Goal: Task Accomplishment & Management: Complete application form

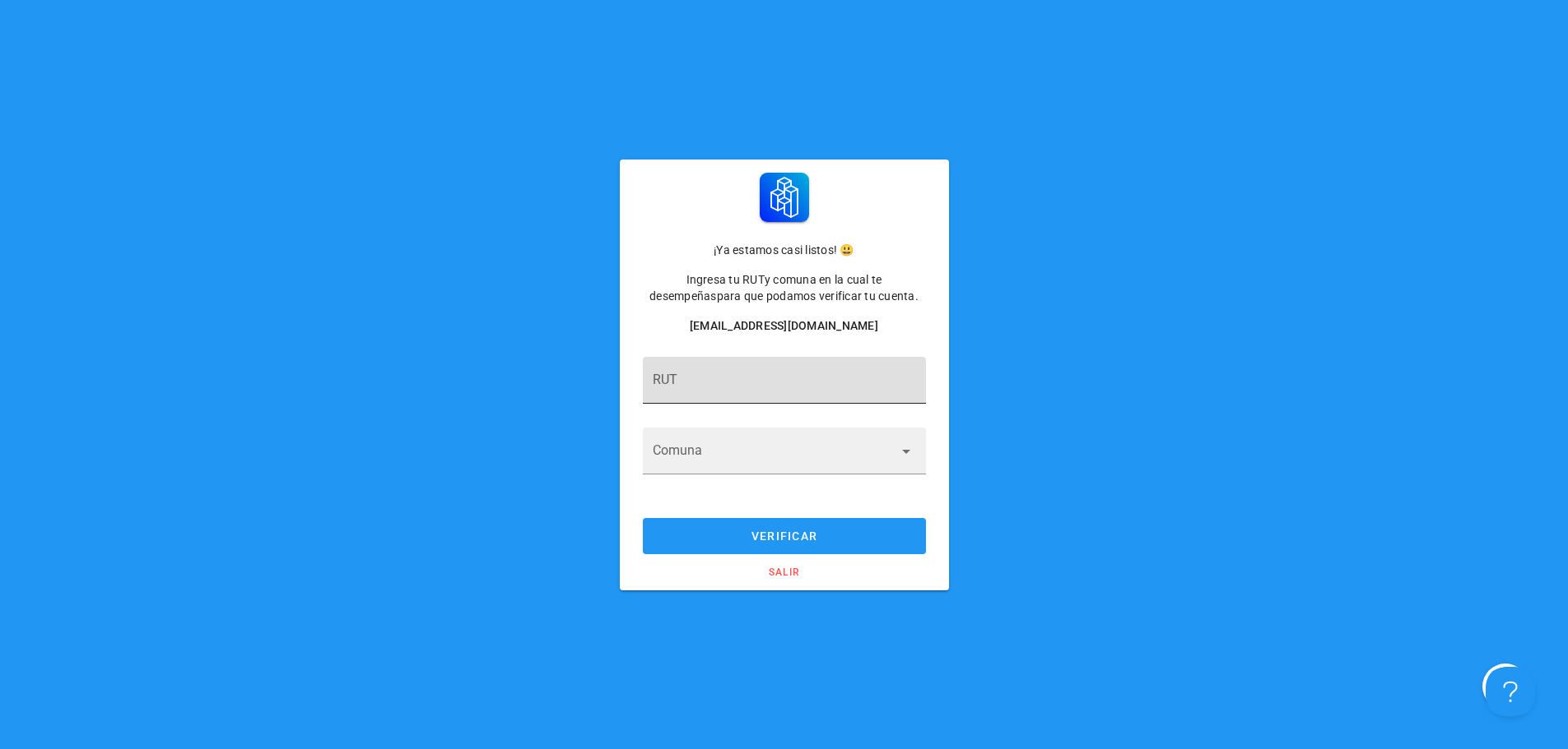
click at [696, 383] on input "RUT" at bounding box center [784, 388] width 263 height 26
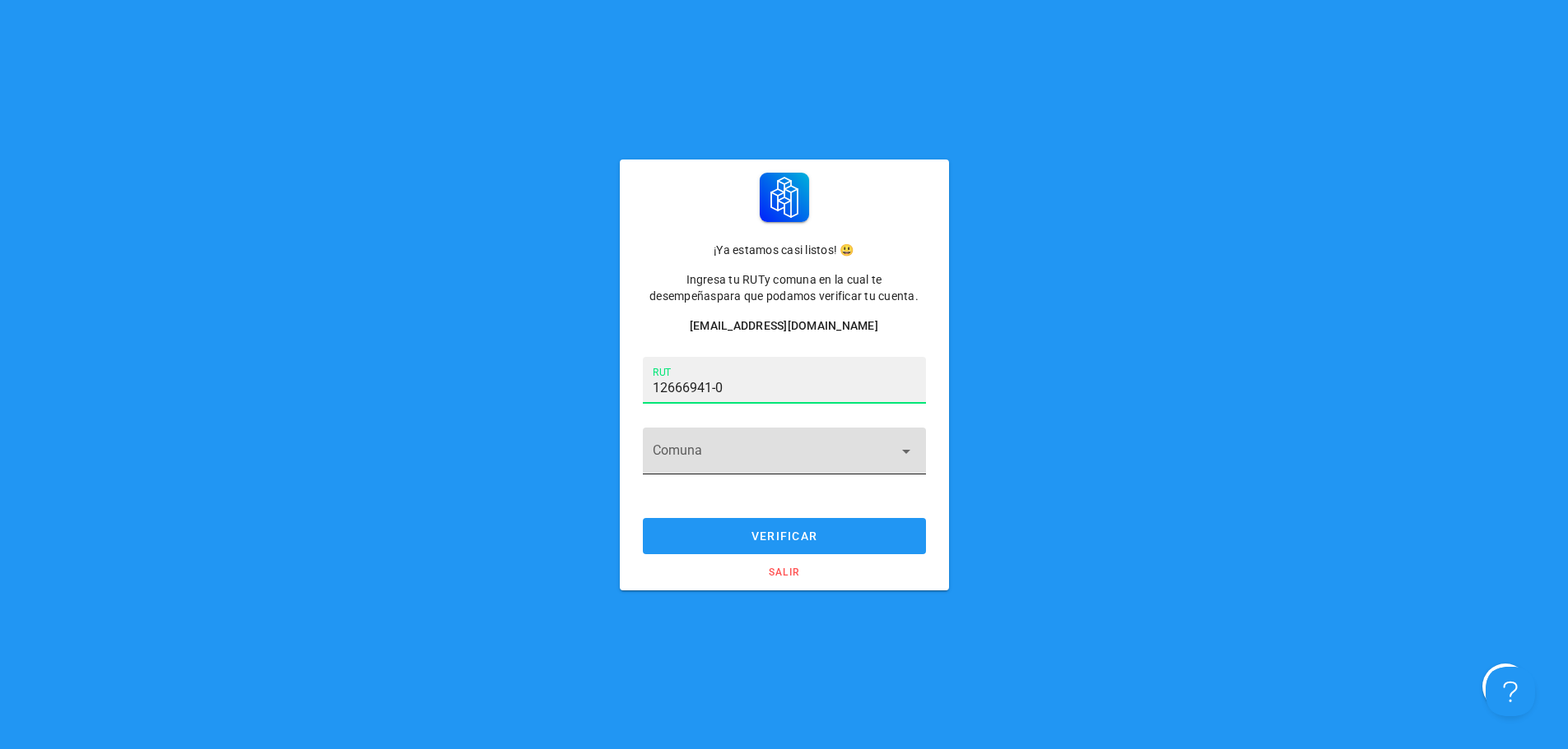
type input "12.666.941-0"
click at [696, 460] on input "Comuna" at bounding box center [773, 460] width 241 height 26
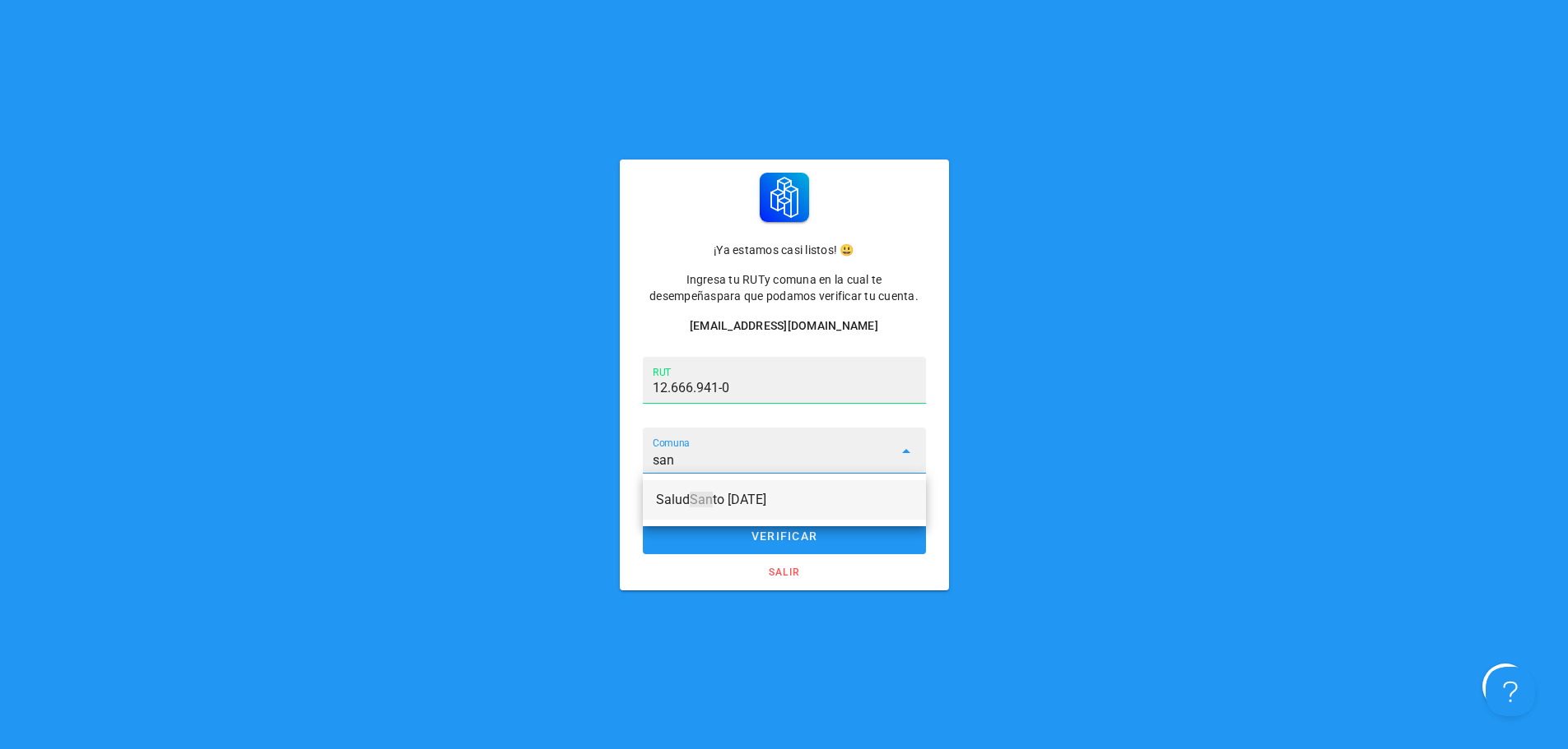
click at [696, 492] on span "San" at bounding box center [701, 500] width 23 height 16
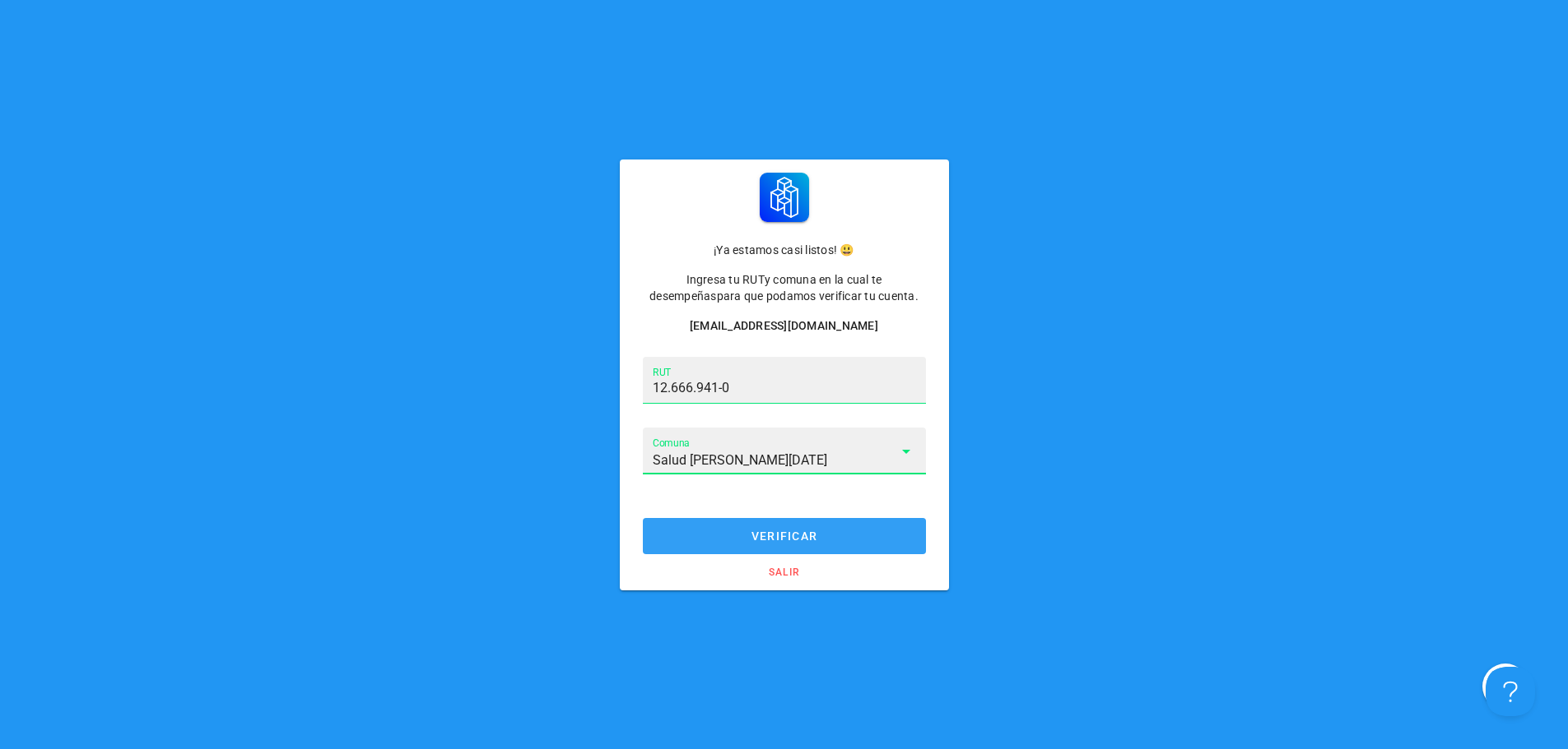
type input "Salud Santo Domingo"
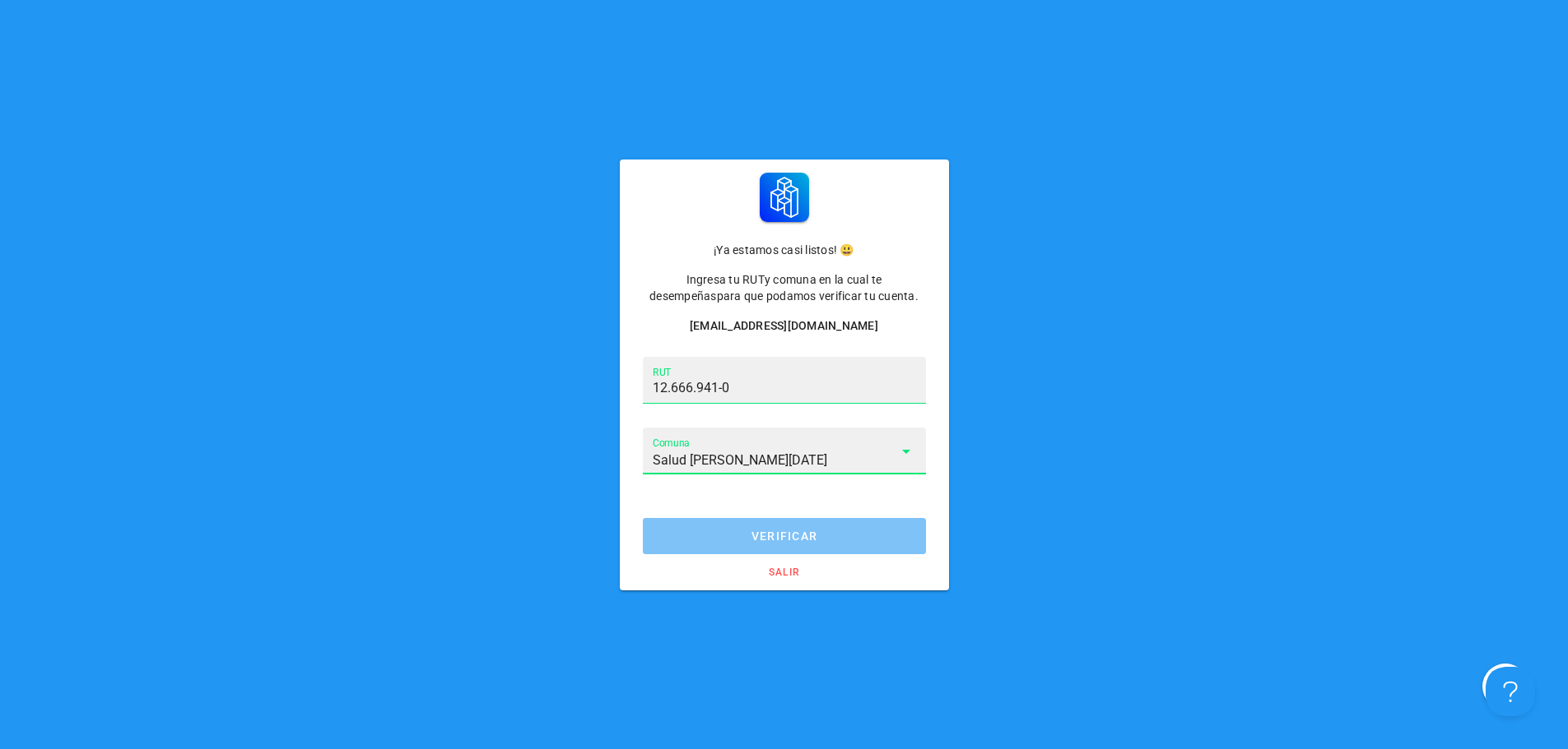
click at [792, 542] on button "verificar" at bounding box center [784, 536] width 283 height 36
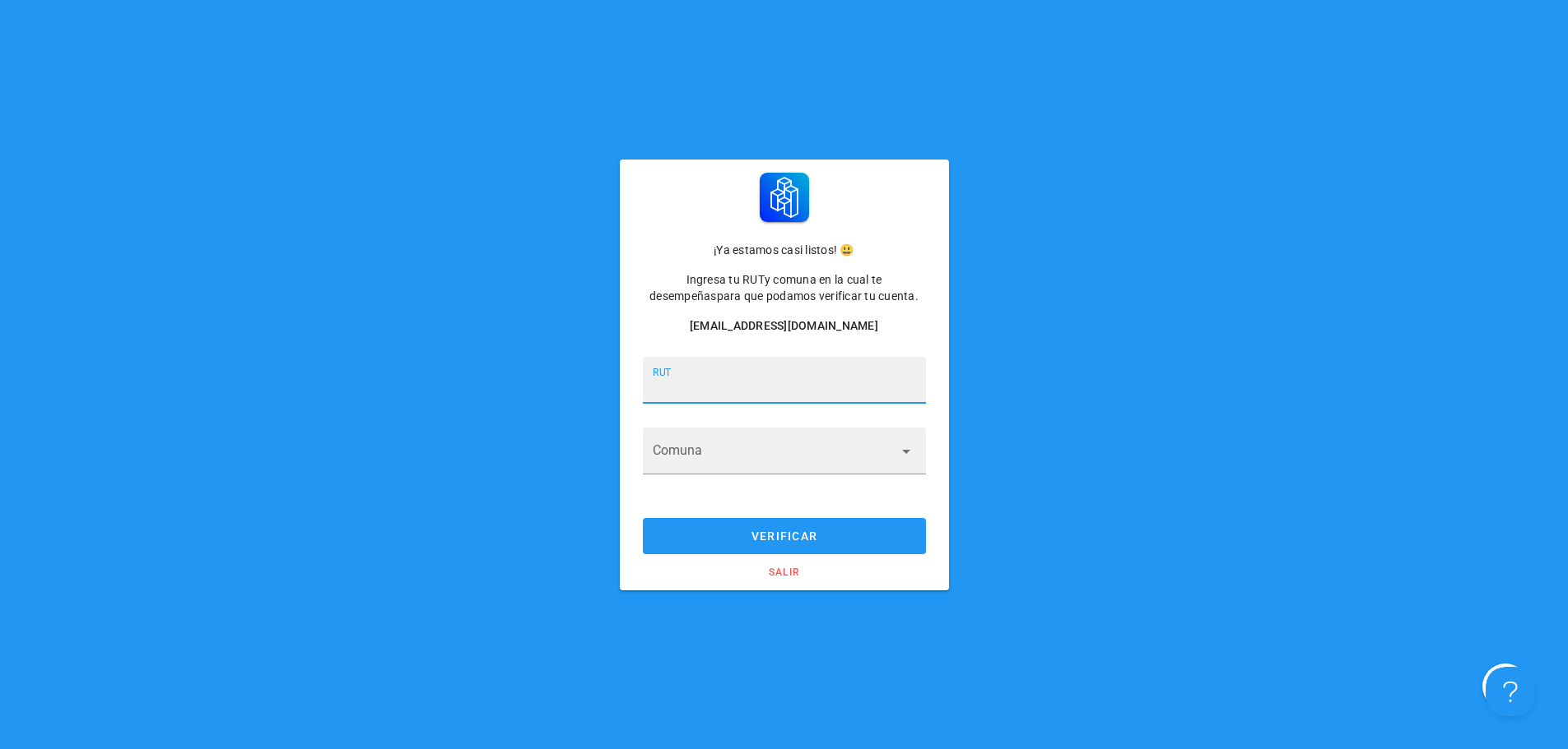
click at [745, 378] on input "RUT" at bounding box center [784, 388] width 263 height 26
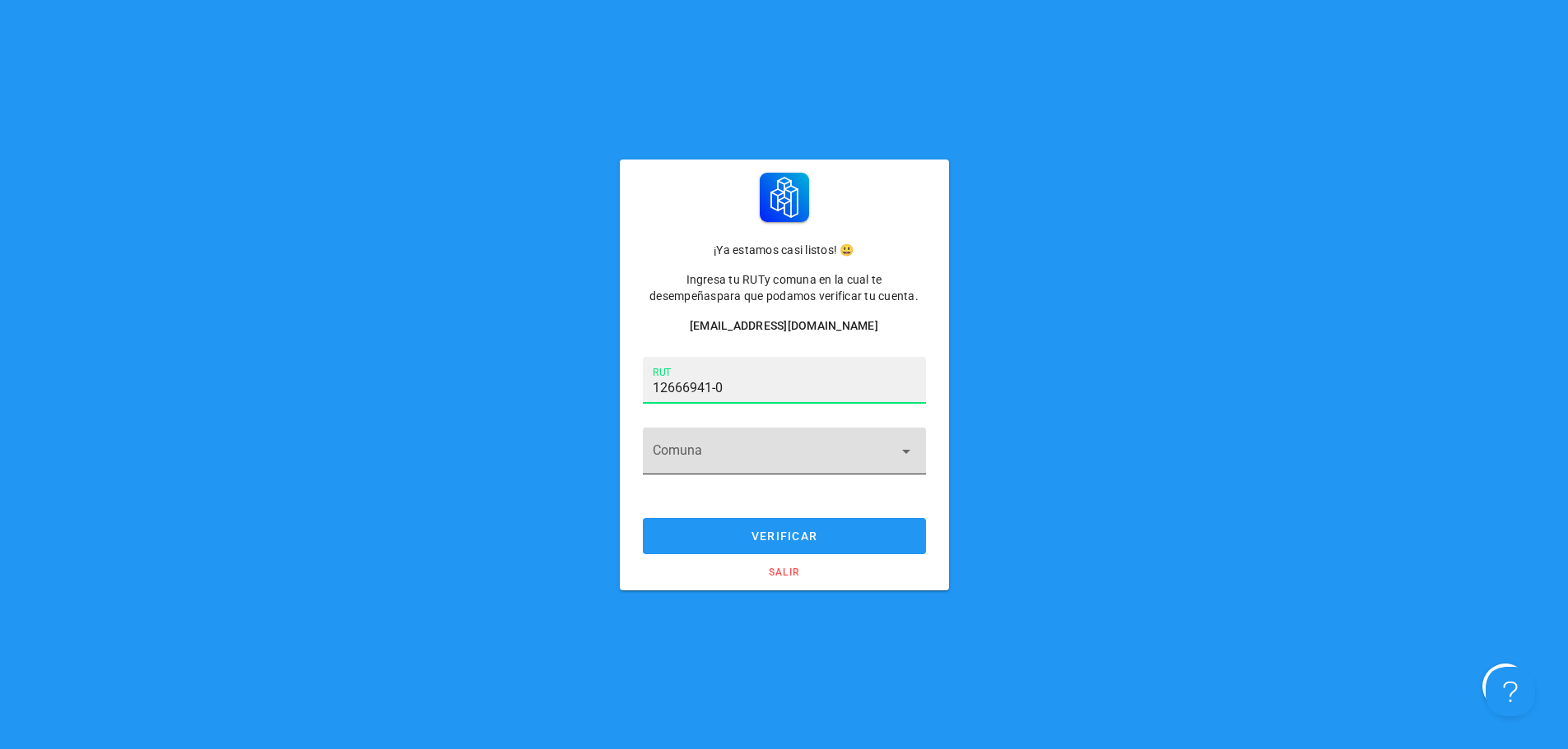
type input "12.666.941-0"
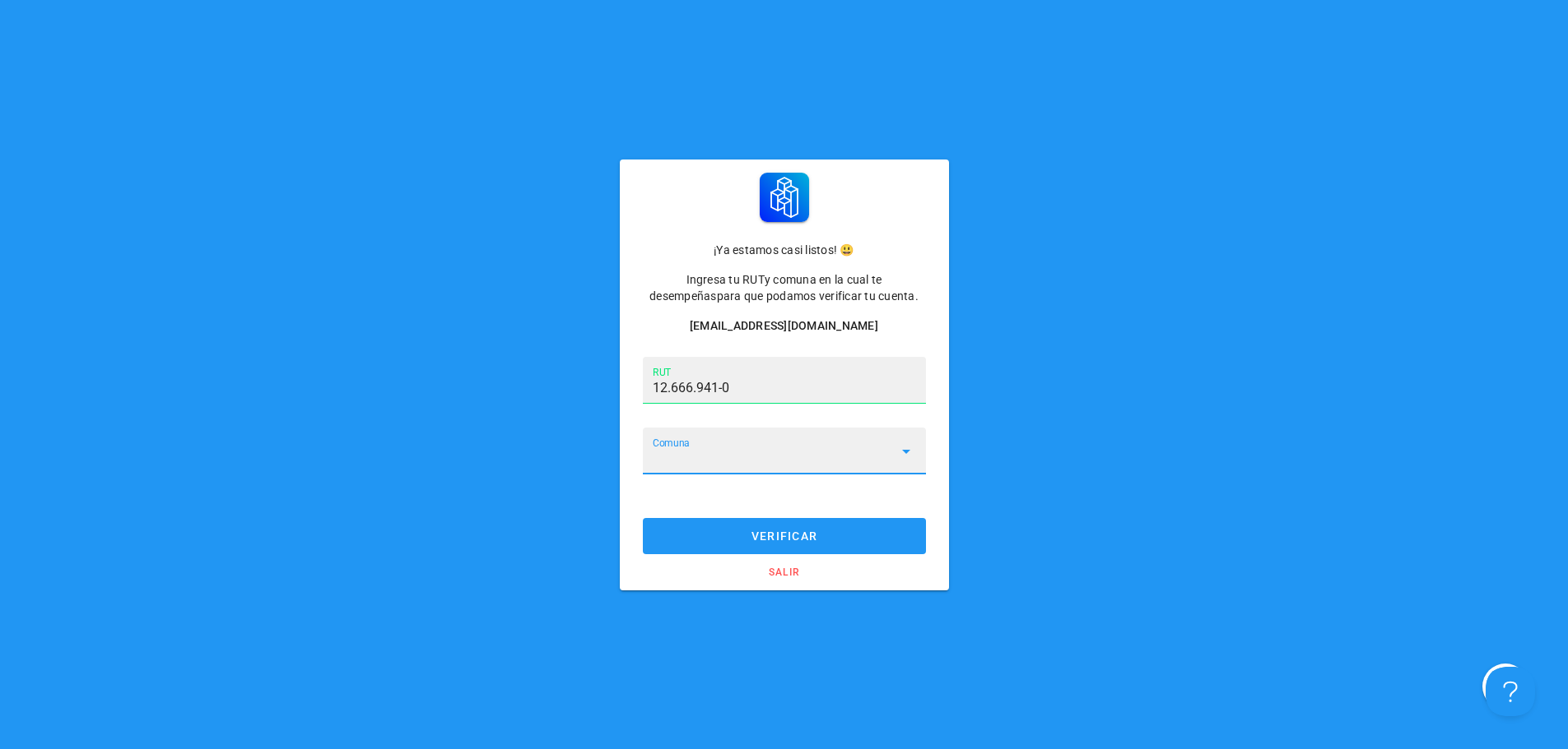
click at [714, 451] on input "Comuna" at bounding box center [773, 460] width 241 height 26
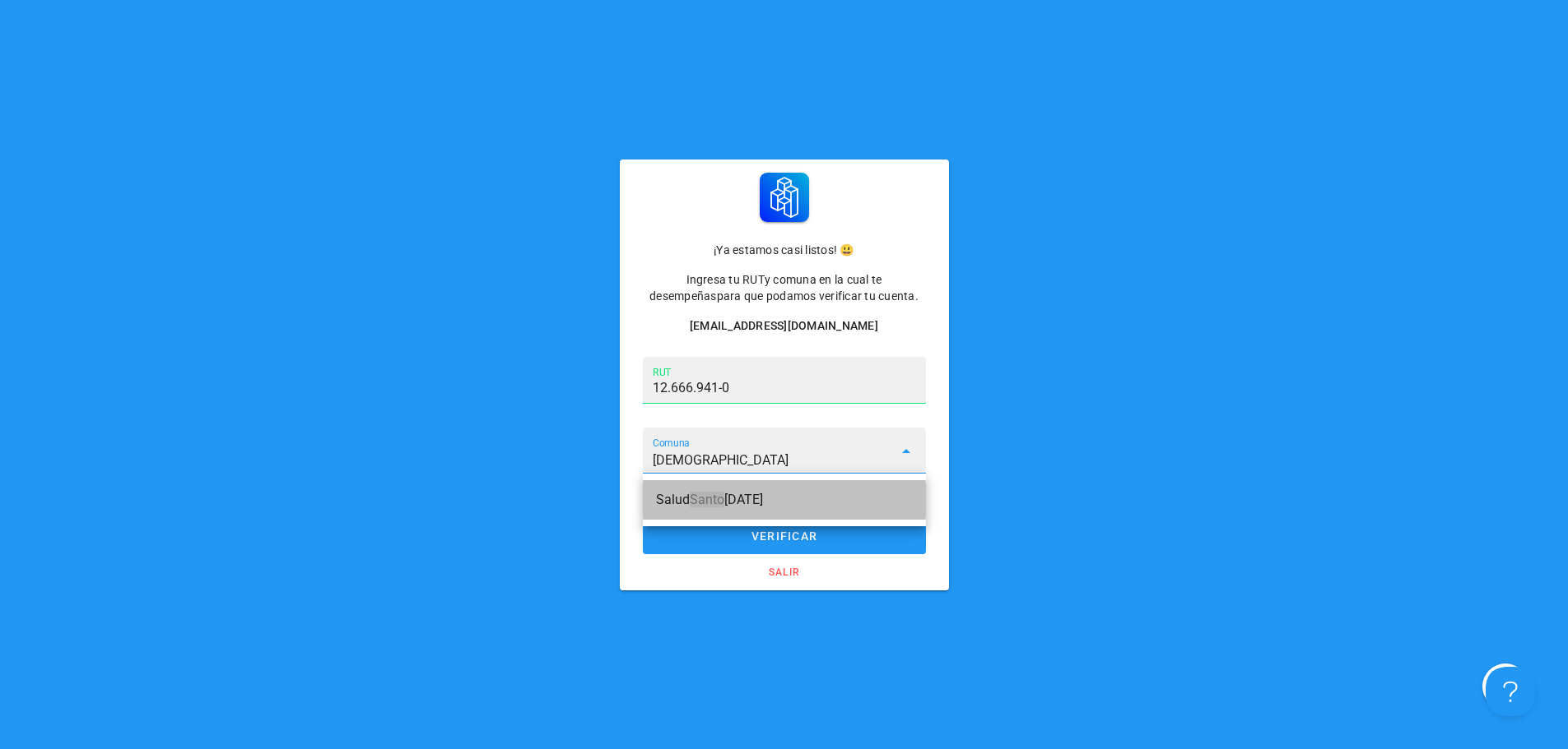
click at [742, 500] on div "Salud Santo Domingo" at bounding box center [784, 500] width 257 height 16
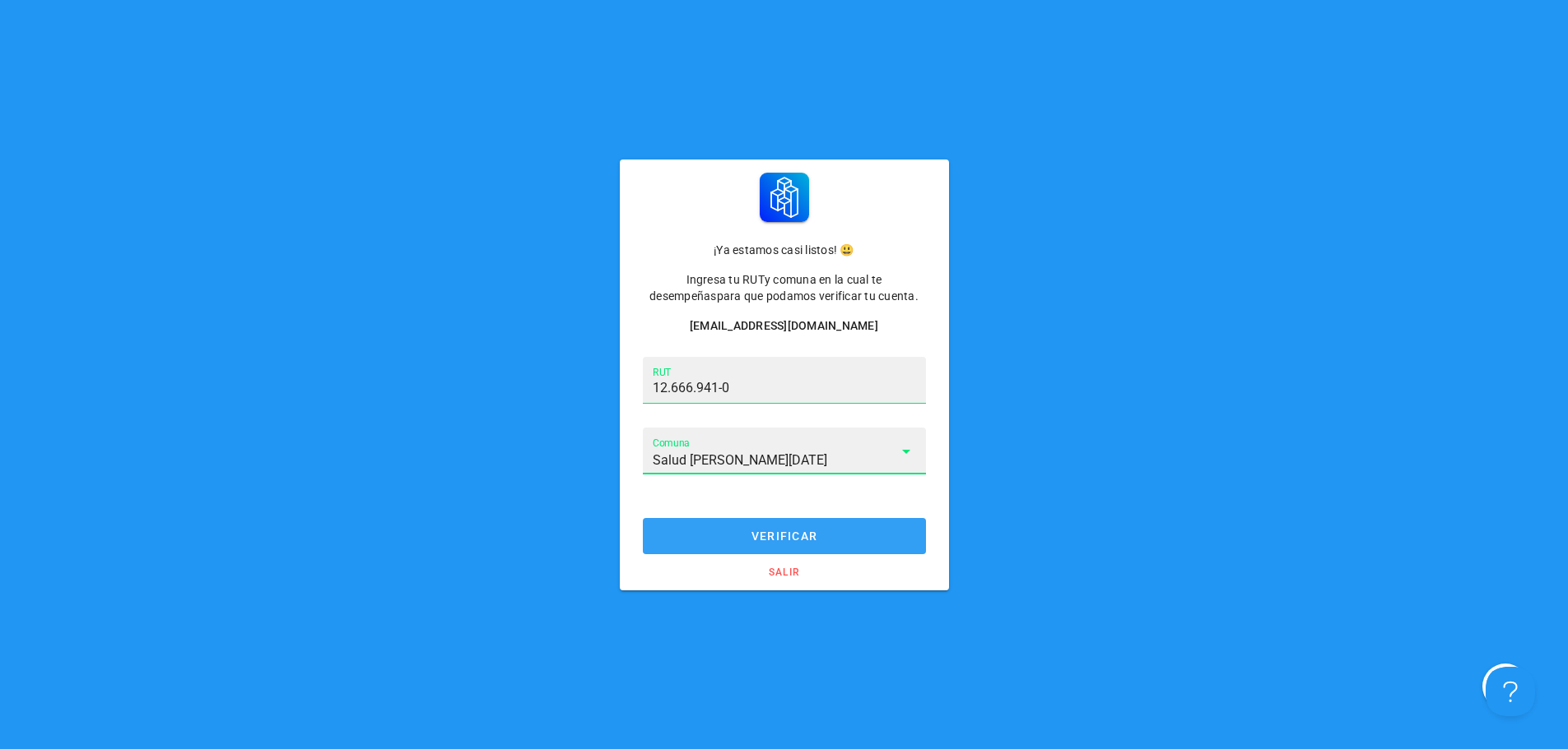
type input "Salud [PERSON_NAME][DATE]"
click at [770, 537] on span "verificar" at bounding box center [784, 535] width 251 height 13
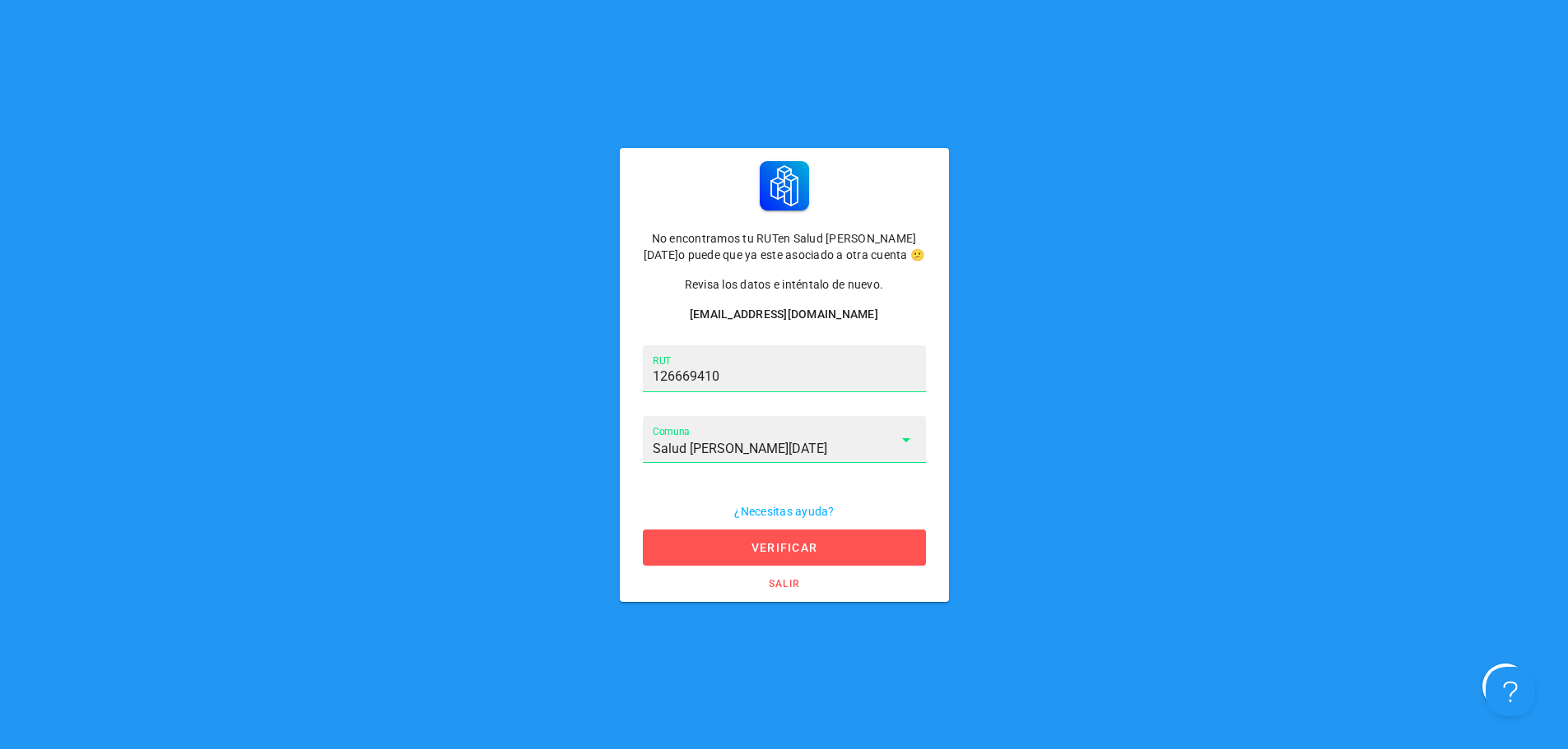
click at [737, 376] on input "126669410" at bounding box center [784, 376] width 263 height 26
type input "12.666.941-0"
click at [778, 552] on span "verificar" at bounding box center [784, 547] width 251 height 13
